Goal: Information Seeking & Learning: Check status

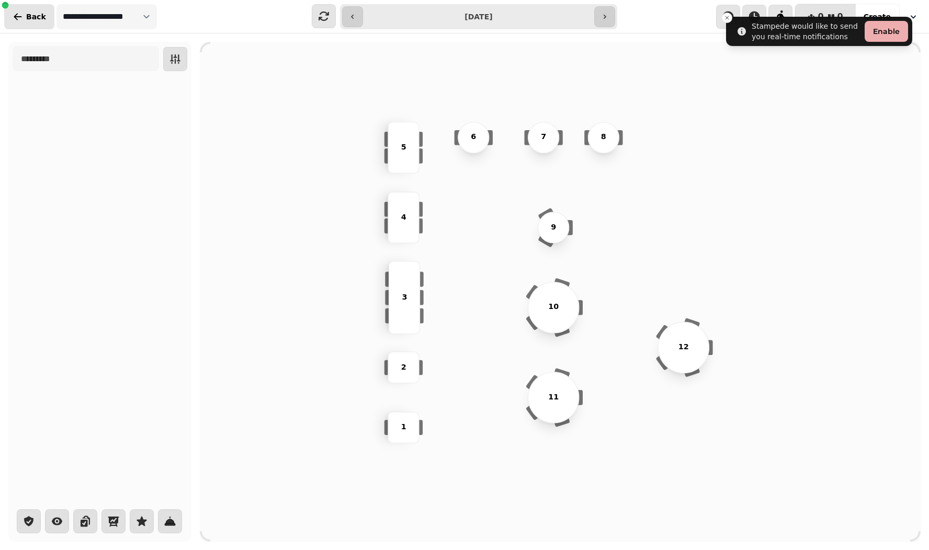
click at [33, 18] on span "Back" at bounding box center [36, 16] width 20 height 7
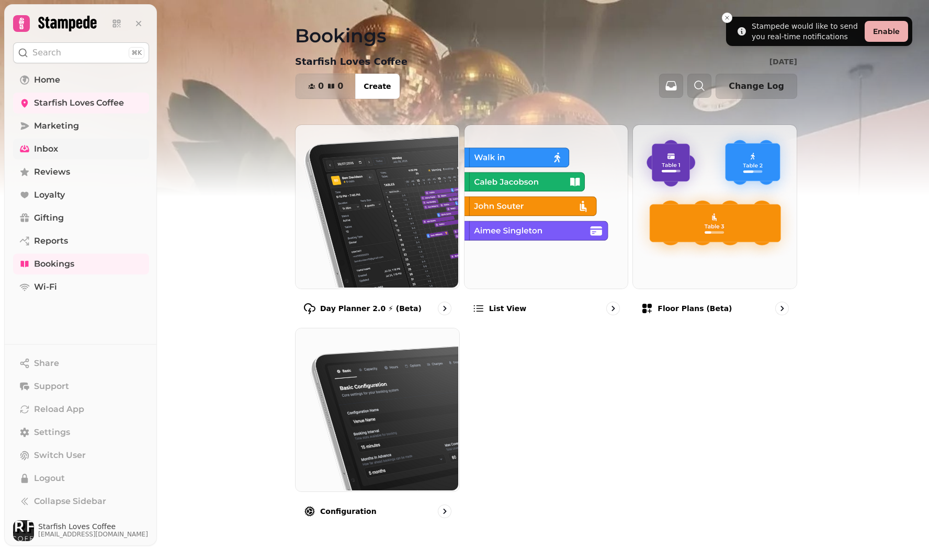
click at [37, 149] on span "Inbox" at bounding box center [46, 149] width 24 height 13
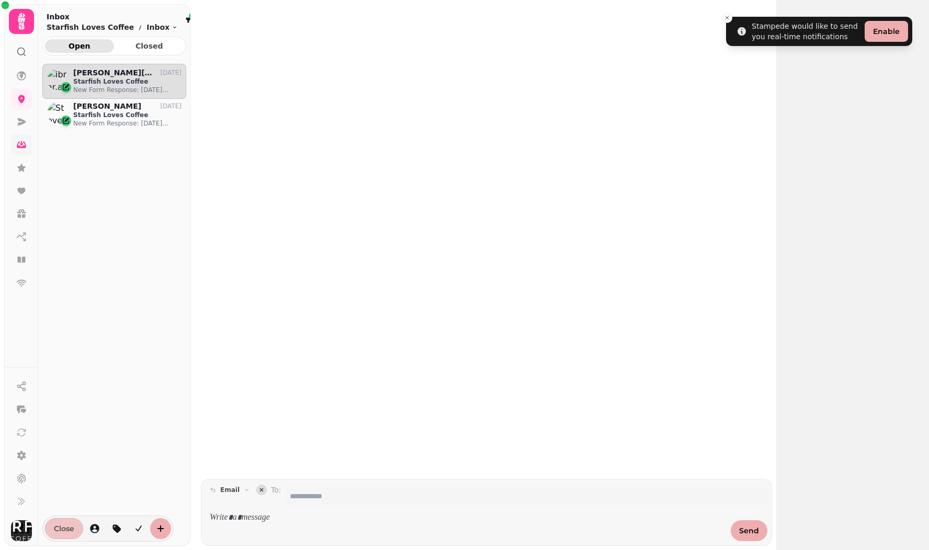
scroll to position [469, 144]
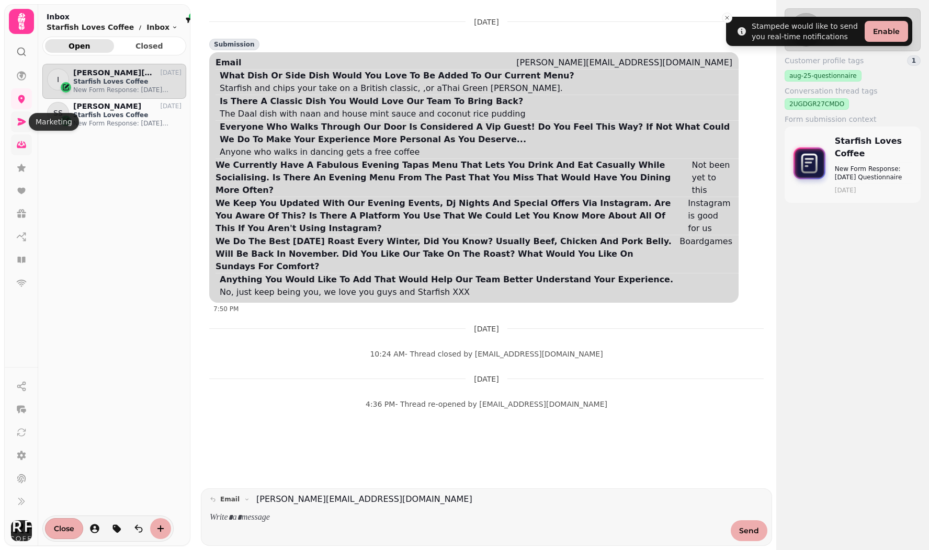
click at [20, 123] on icon at bounding box center [22, 121] width 8 height 7
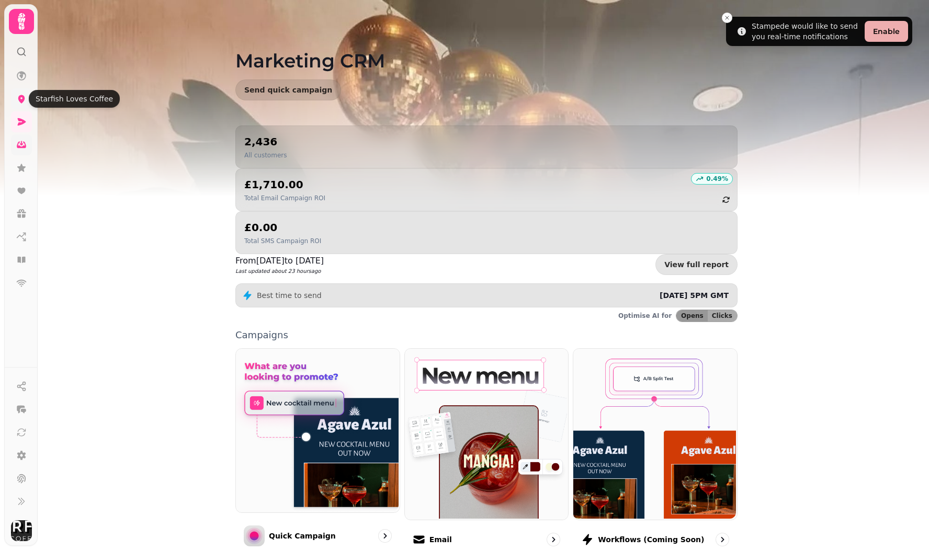
click at [20, 96] on icon at bounding box center [21, 99] width 7 height 8
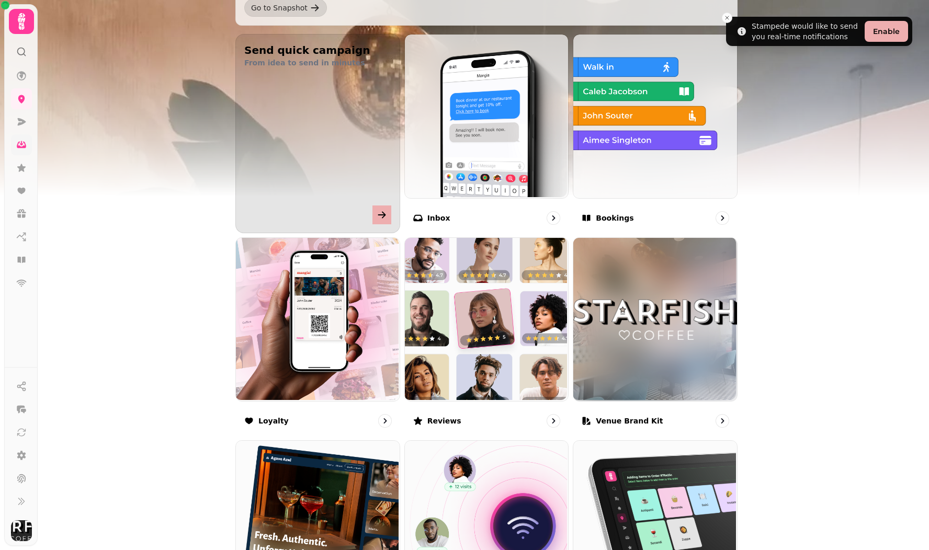
scroll to position [350, 0]
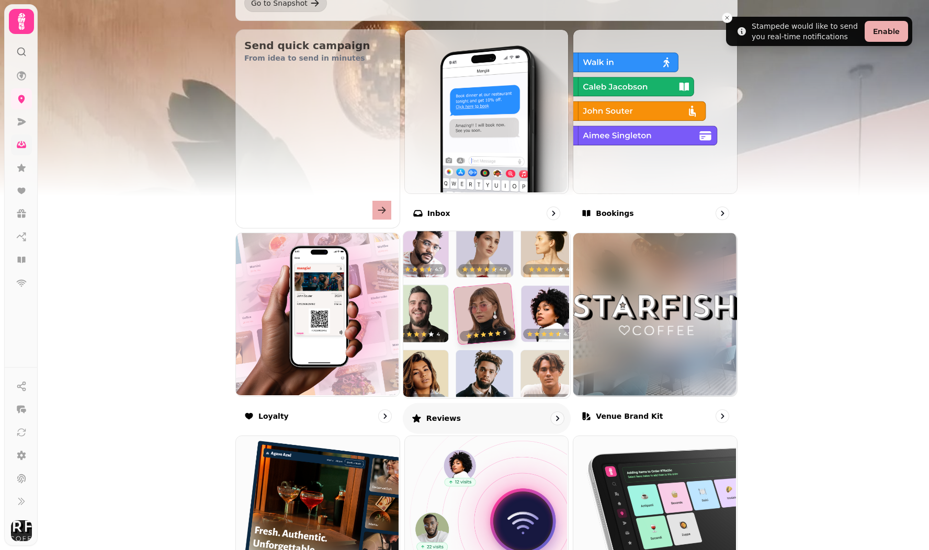
click at [492, 351] on img at bounding box center [485, 313] width 167 height 167
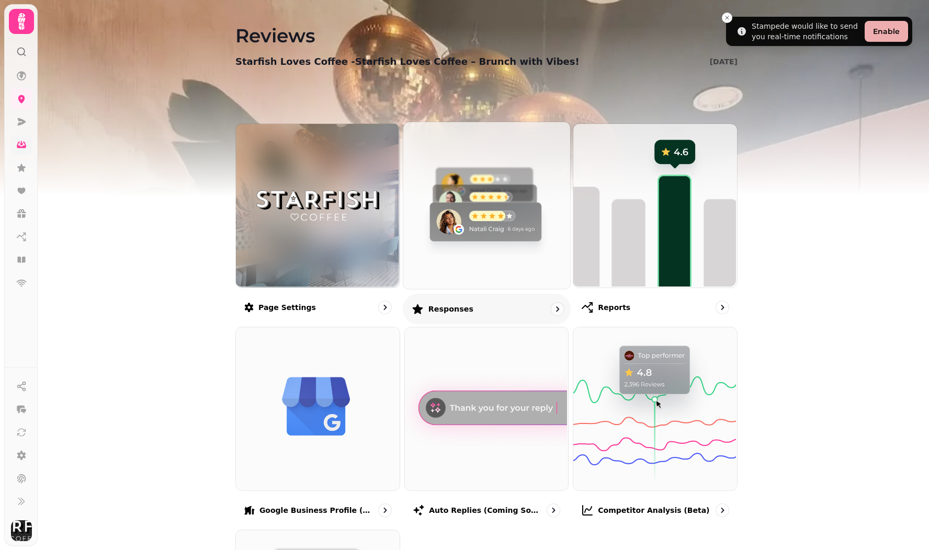
click at [484, 235] on img at bounding box center [485, 204] width 167 height 167
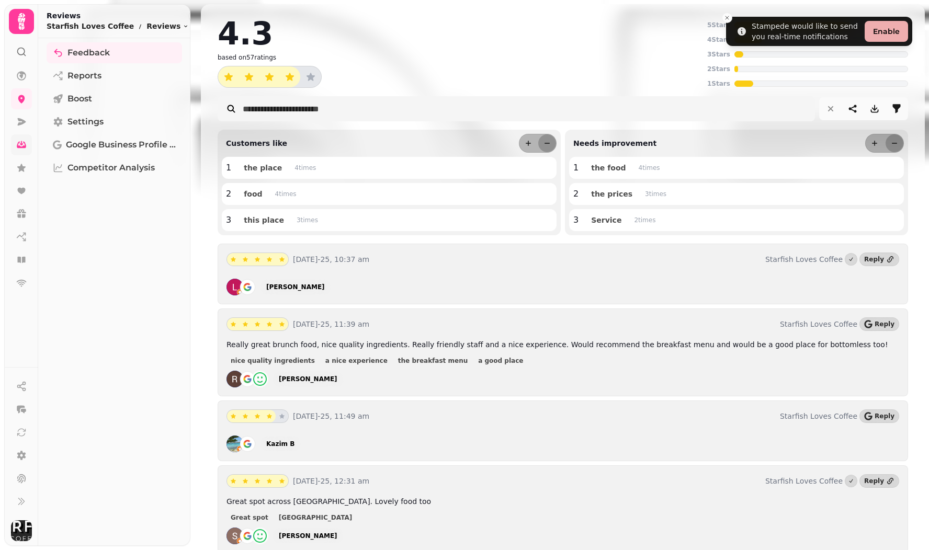
click at [193, 15] on icon "button" at bounding box center [196, 16] width 6 height 6
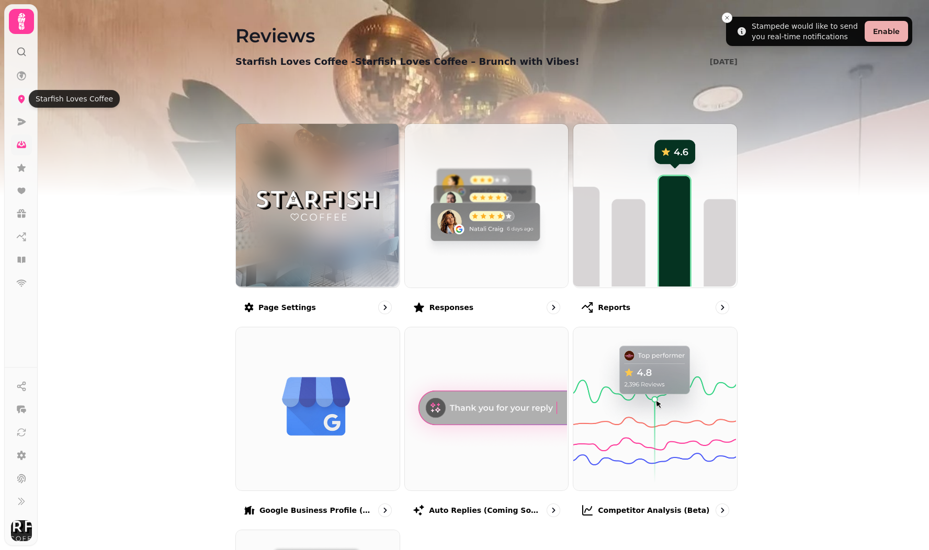
click at [20, 103] on icon at bounding box center [21, 99] width 10 height 10
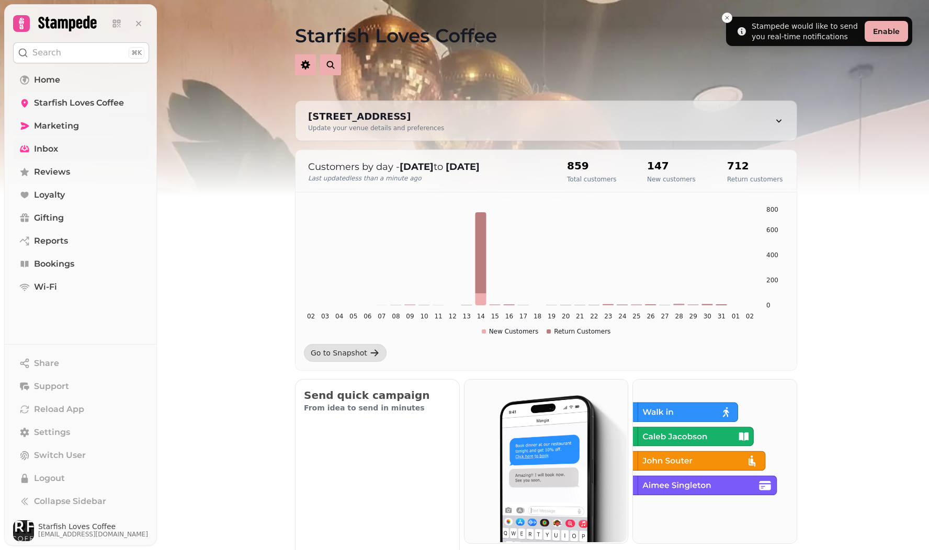
click at [47, 128] on span "Marketing" at bounding box center [56, 126] width 45 height 13
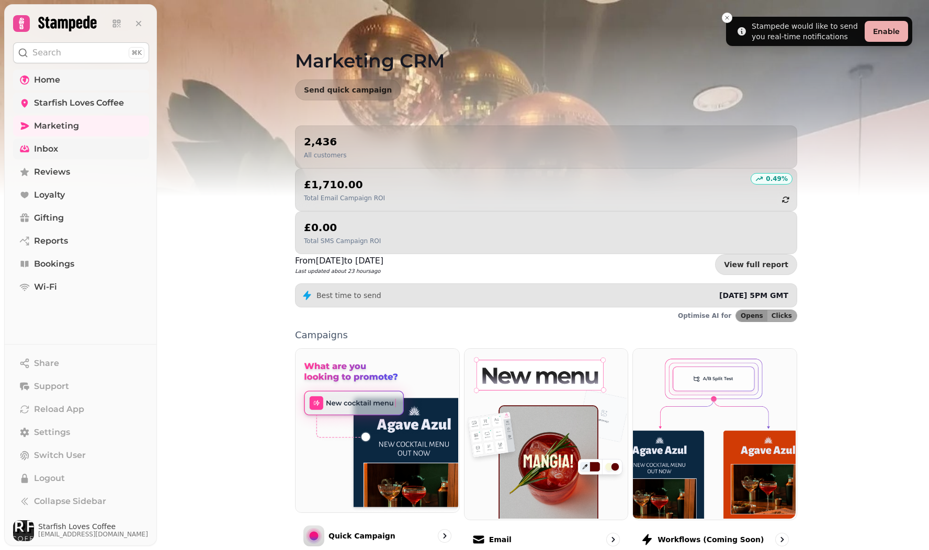
click at [43, 77] on span "Home" at bounding box center [47, 80] width 26 height 13
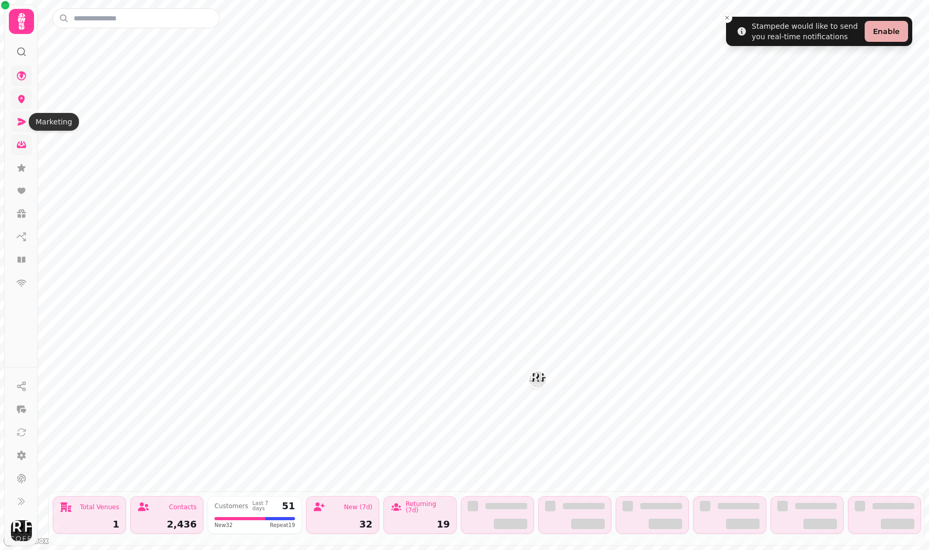
click at [22, 119] on icon at bounding box center [21, 122] width 10 height 10
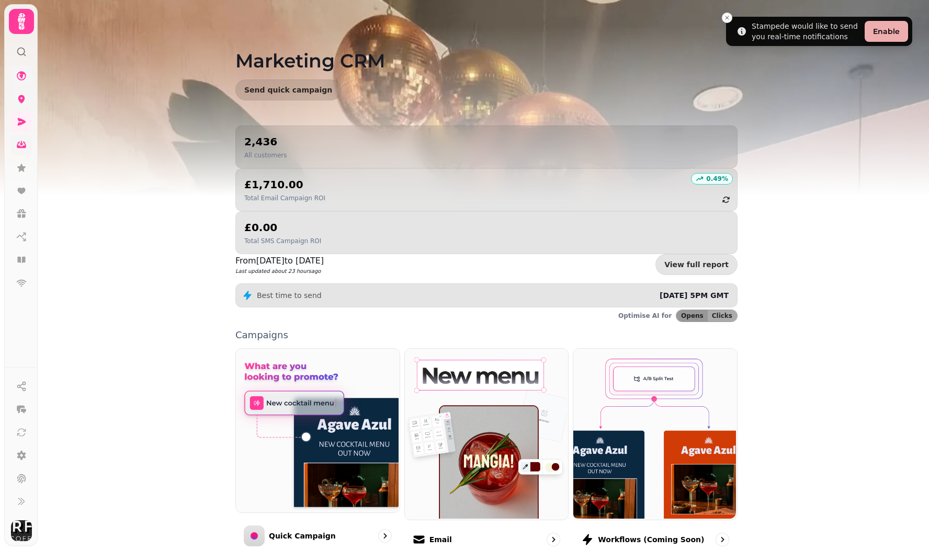
click at [21, 106] on link at bounding box center [21, 98] width 21 height 21
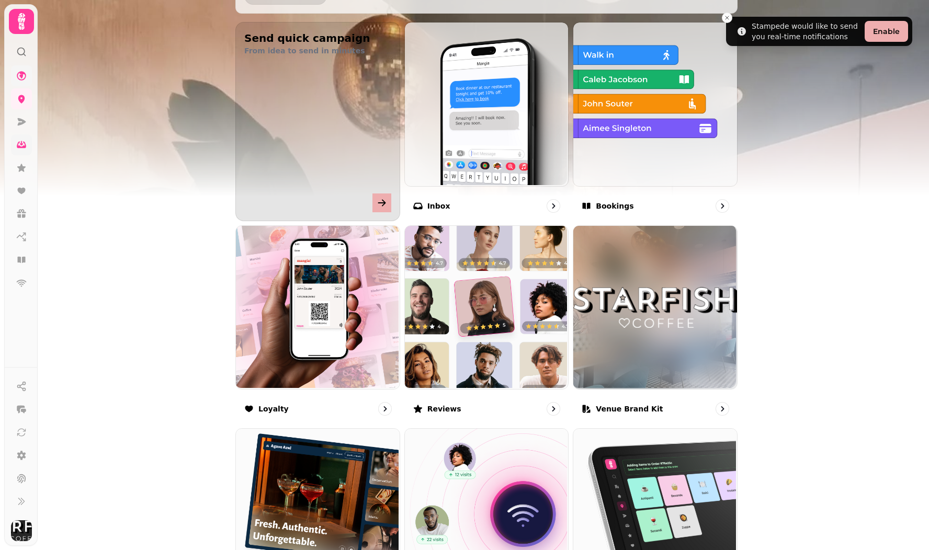
scroll to position [361, 0]
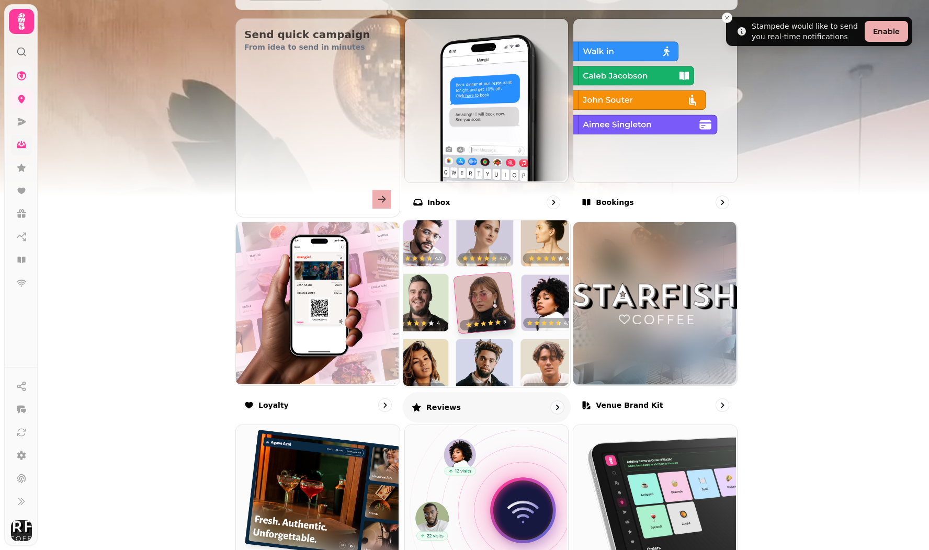
click at [461, 270] on img at bounding box center [485, 302] width 167 height 167
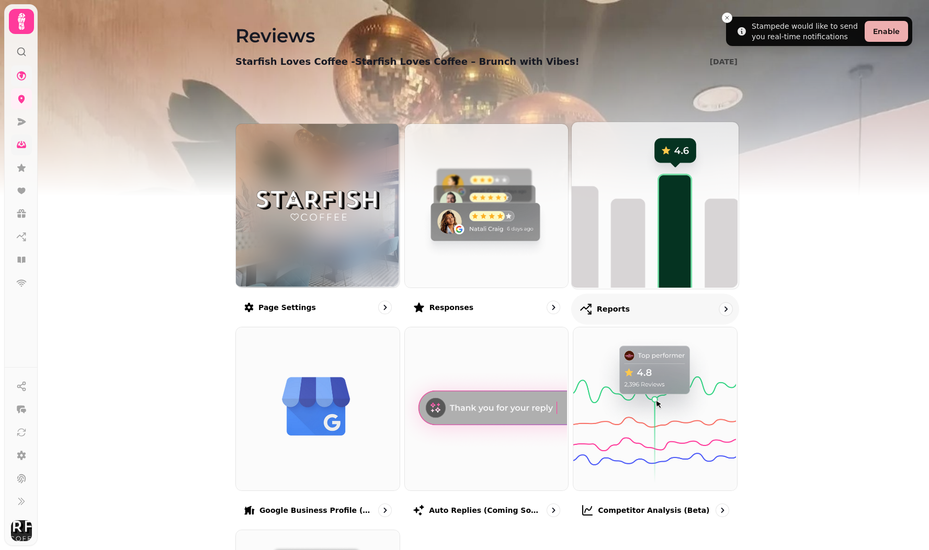
click at [643, 240] on img at bounding box center [653, 204] width 167 height 167
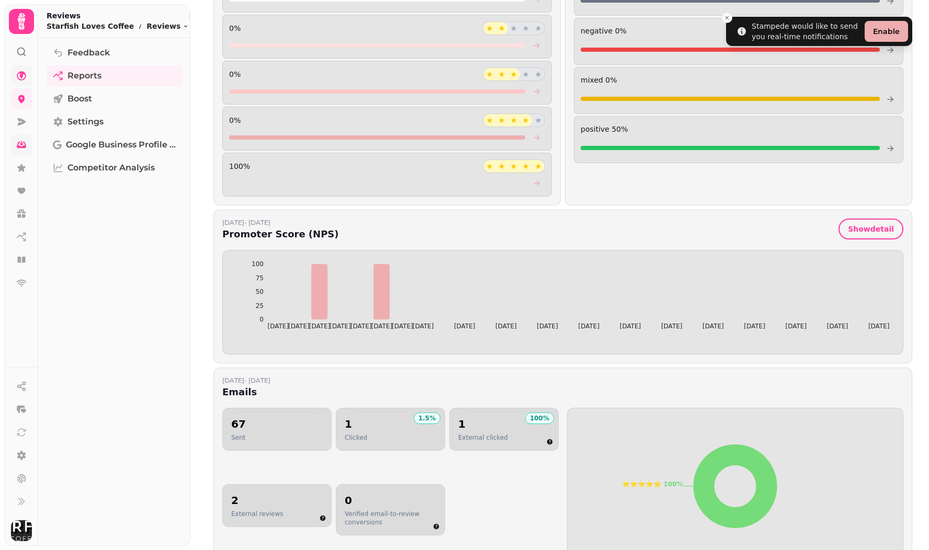
scroll to position [269, 0]
